Goal: Task Accomplishment & Management: Manage account settings

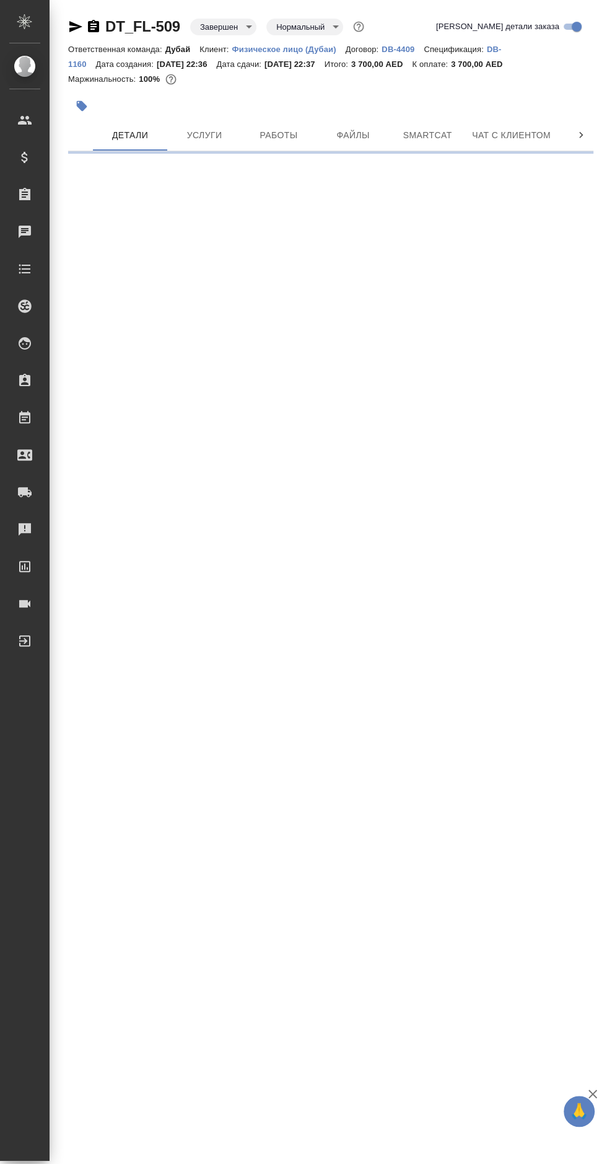
select select "RU"
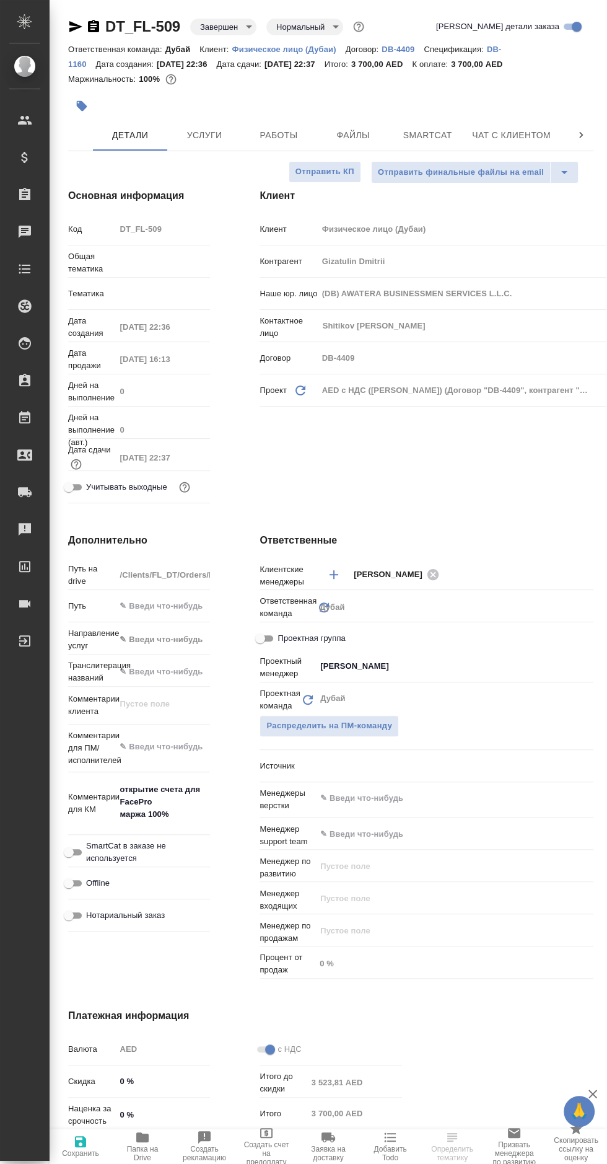
type textarea "x"
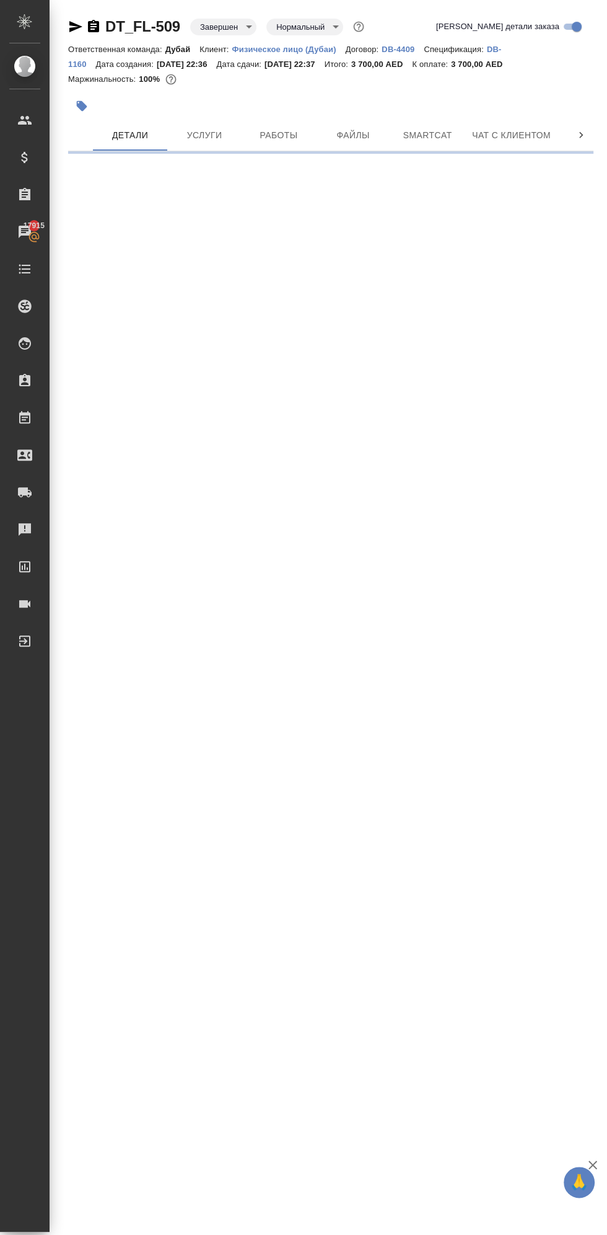
select select "RU"
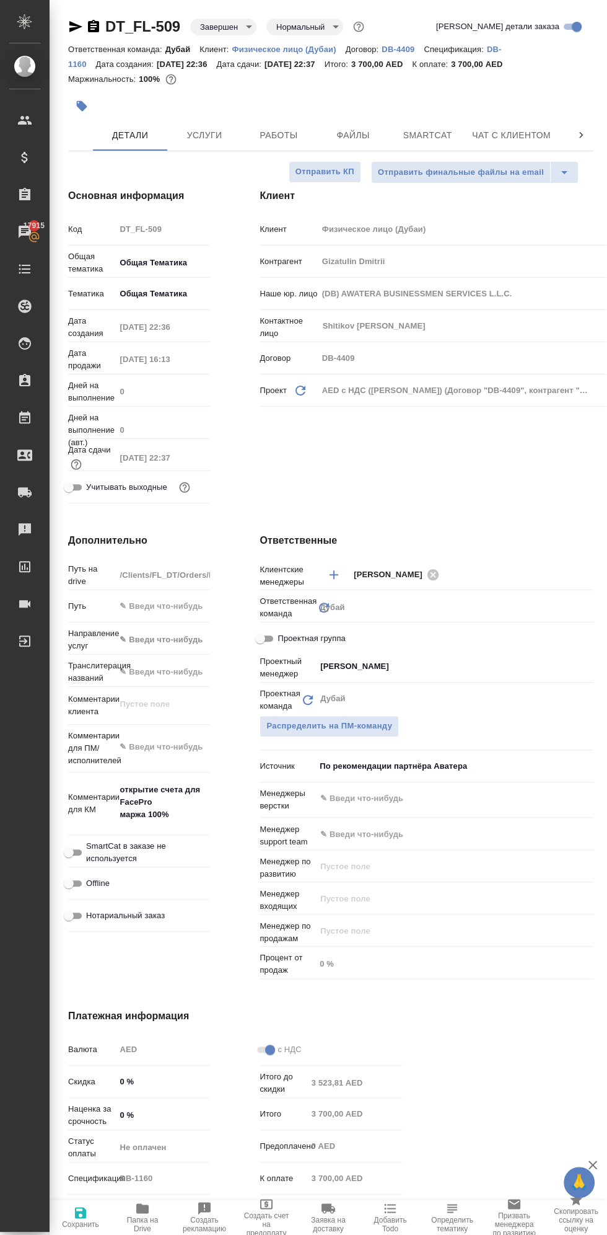
type textarea "x"
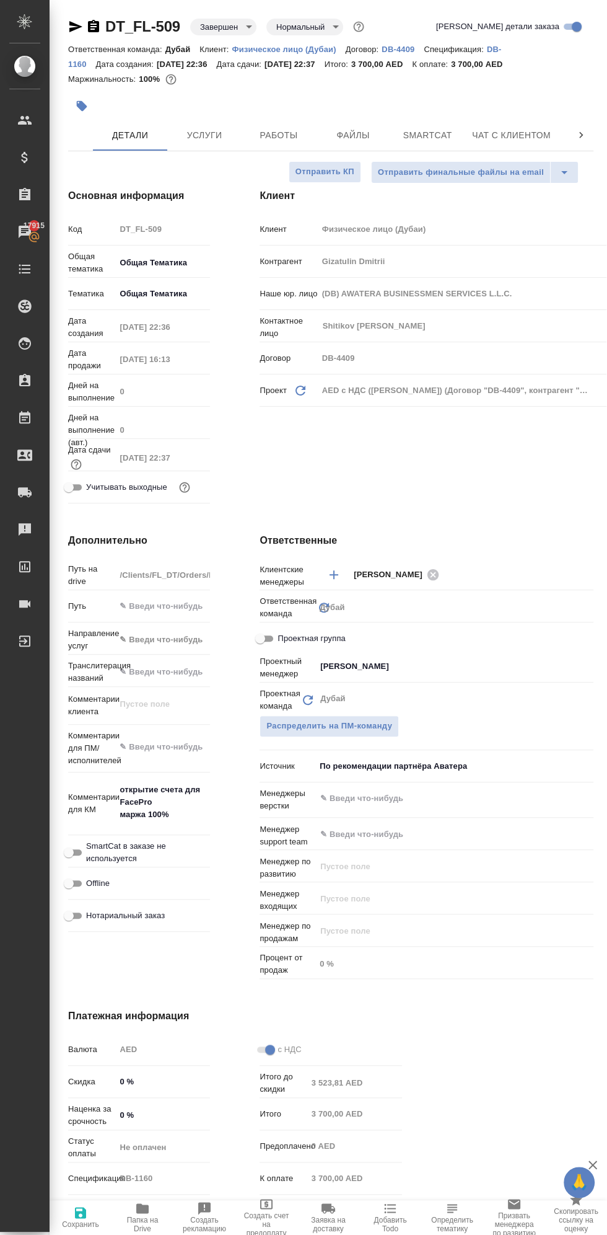
type textarea "x"
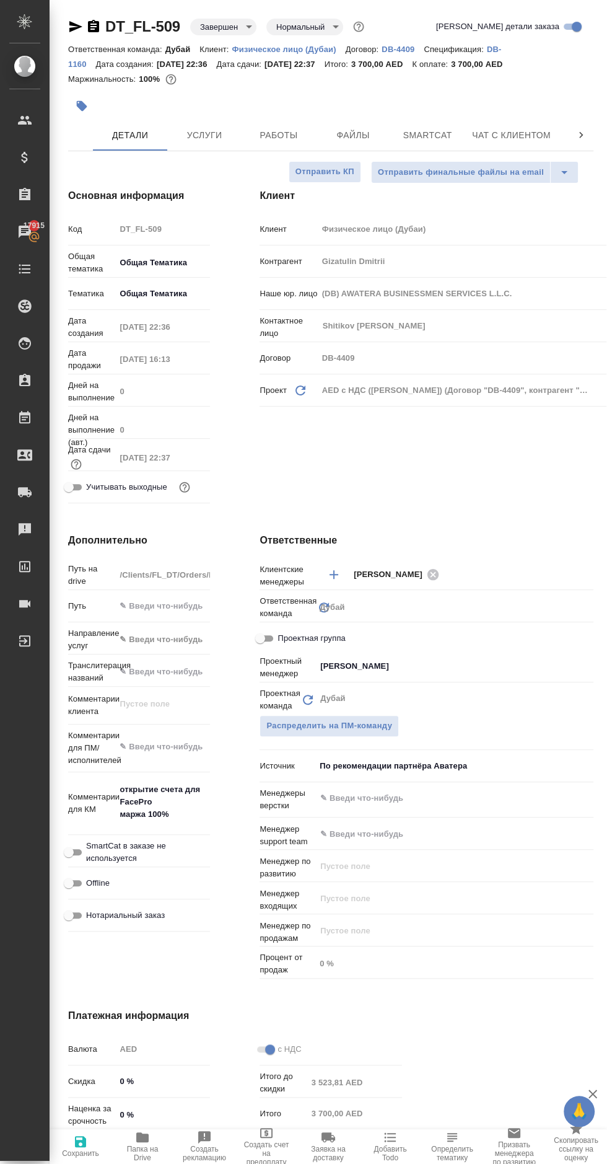
type textarea "x"
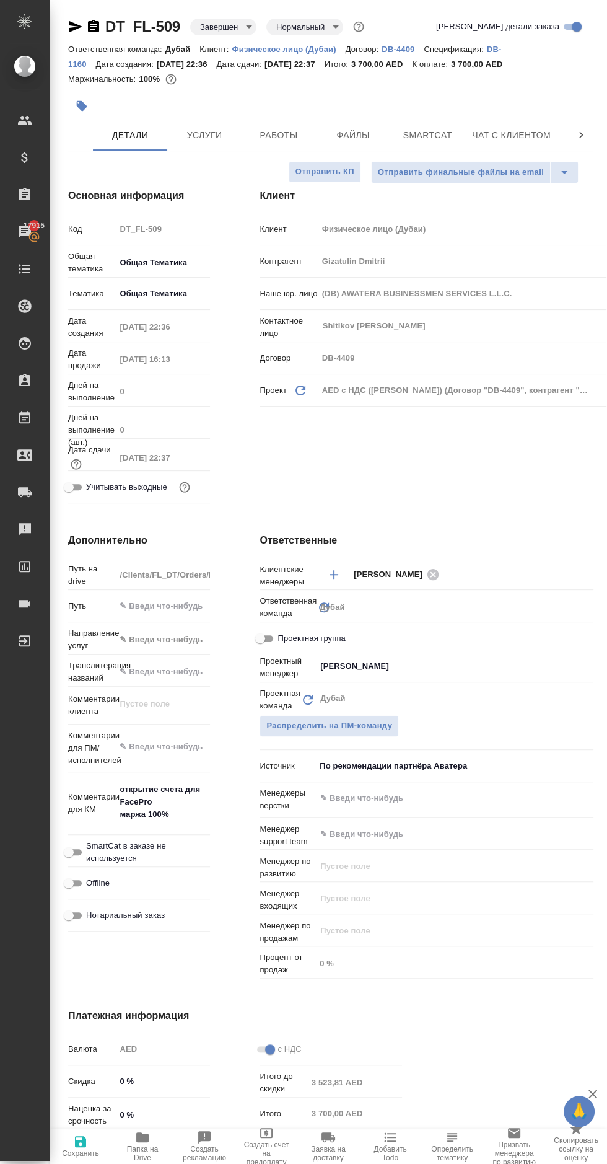
type textarea "x"
